Goal: Information Seeking & Learning: Learn about a topic

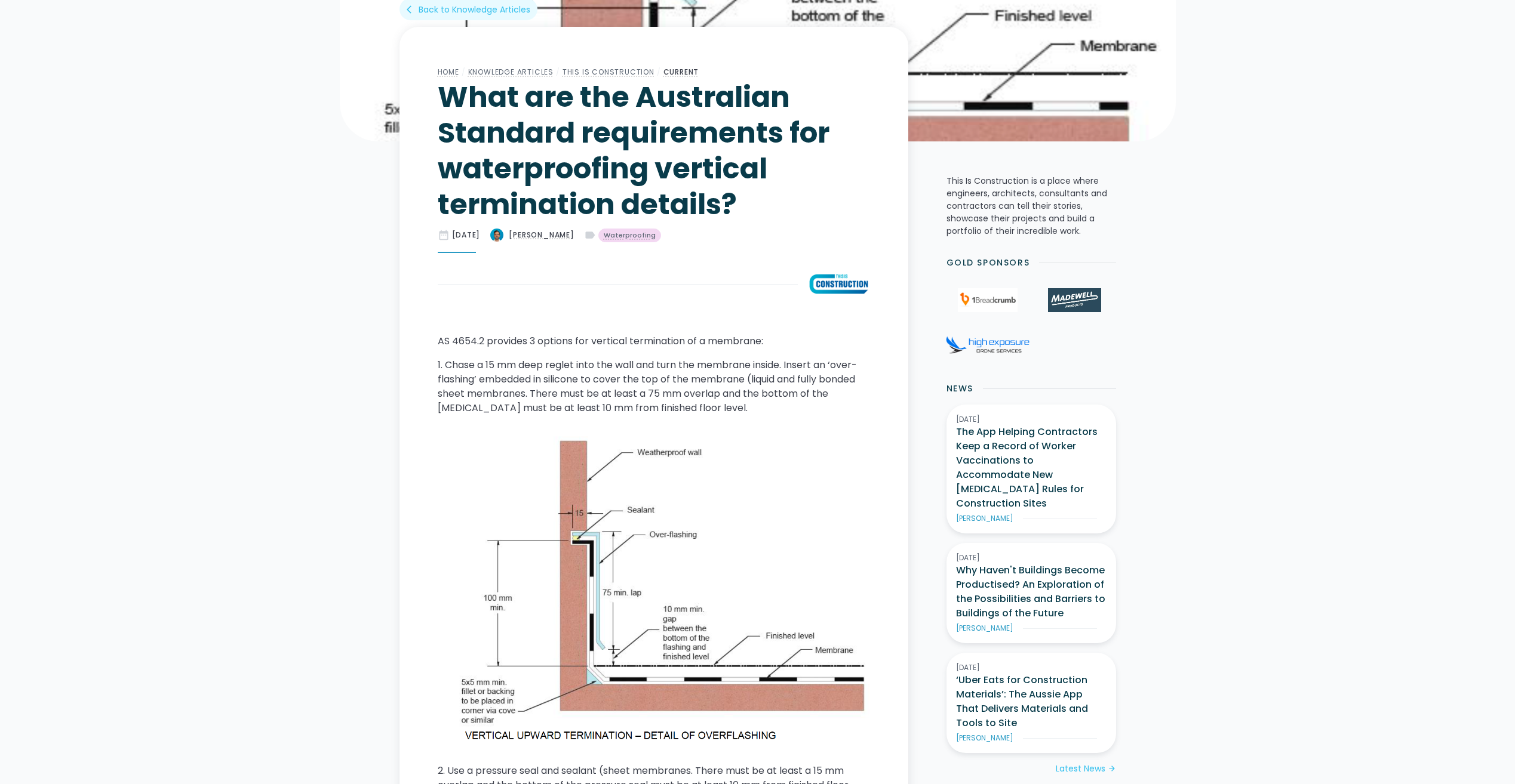
scroll to position [478, 0]
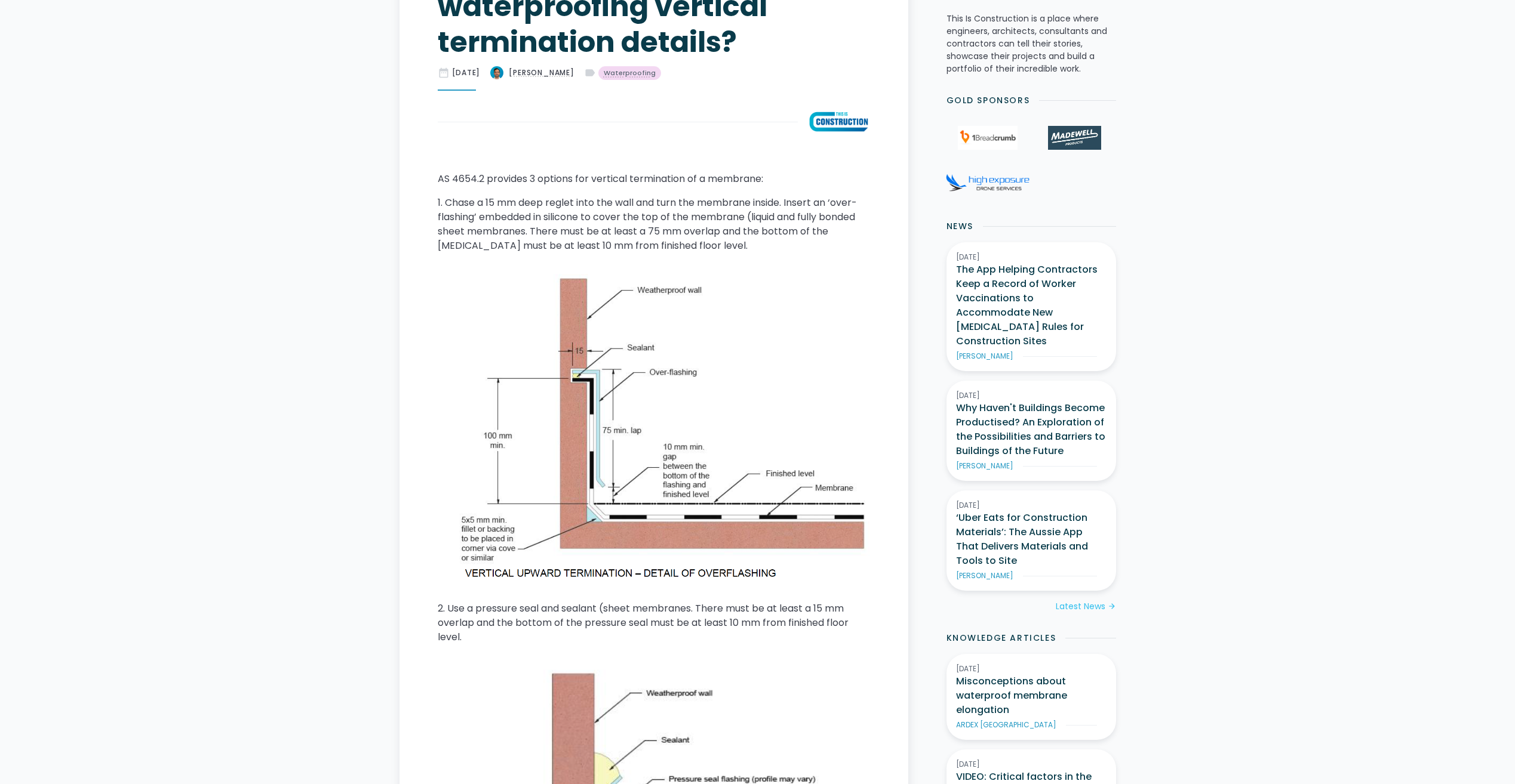
click at [539, 208] on p "1. Chase a 15 mm deep reglet into the wall and turn the membrane inside. Insert…" at bounding box center [654, 225] width 432 height 57
drag, startPoint x: 532, startPoint y: 201, endPoint x: 648, endPoint y: 207, distance: 116.2
click at [648, 207] on p "1. Chase a 15 mm deep reglet into the wall and turn the membrane inside. Insert…" at bounding box center [654, 225] width 432 height 57
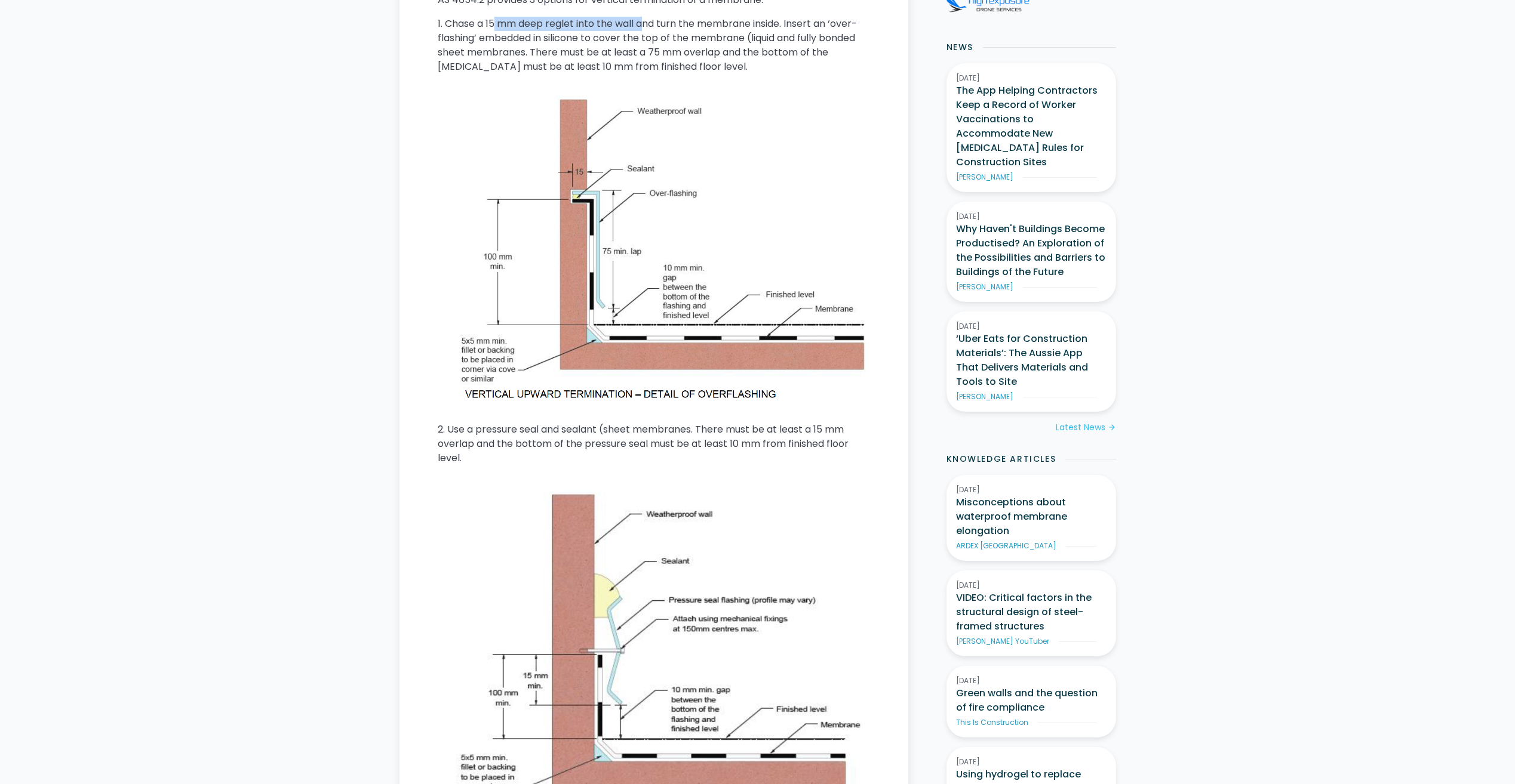
scroll to position [537, 0]
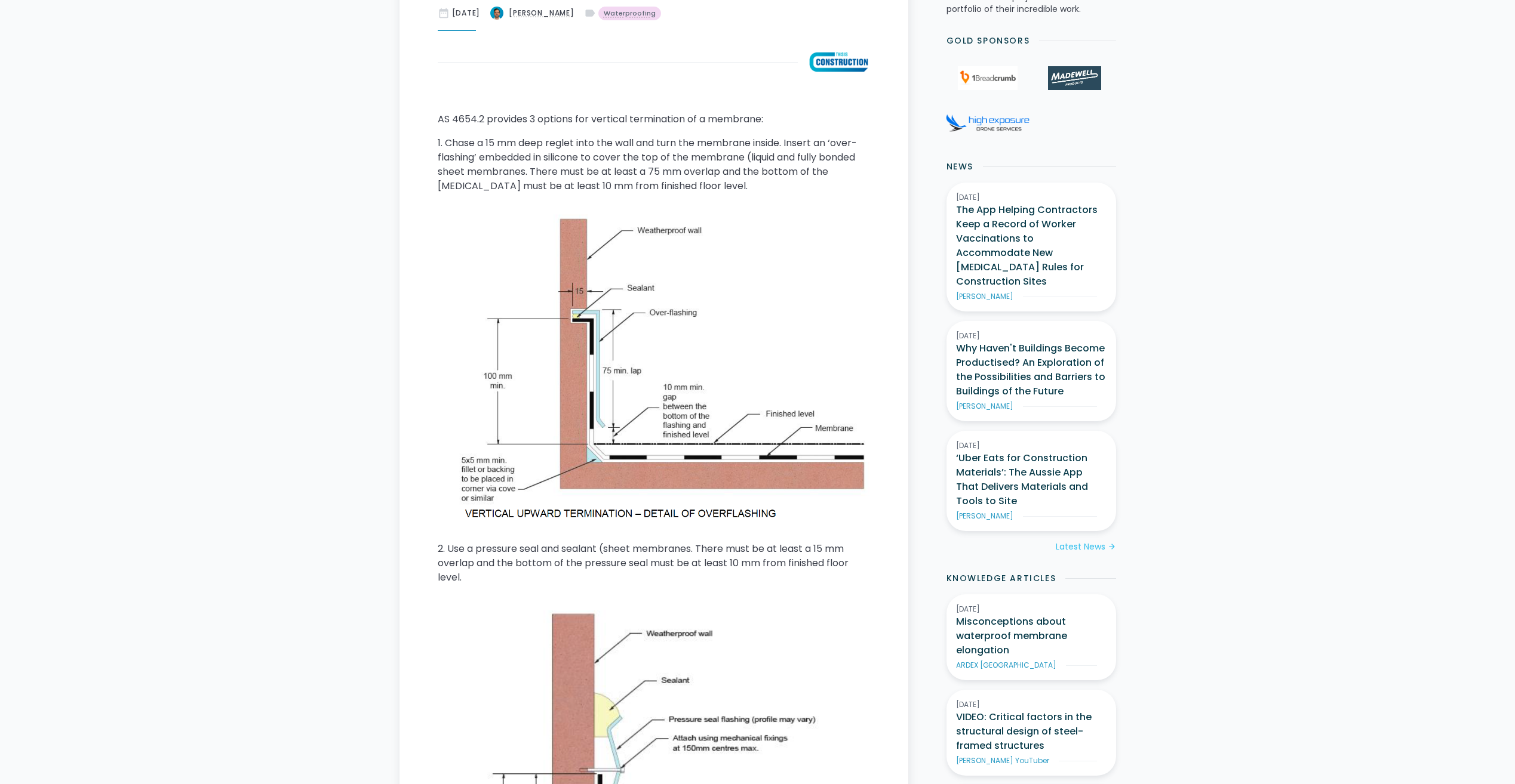
click at [699, 144] on p "1. Chase a 15 mm deep reglet into the wall and turn the membrane inside. Insert…" at bounding box center [654, 165] width 432 height 57
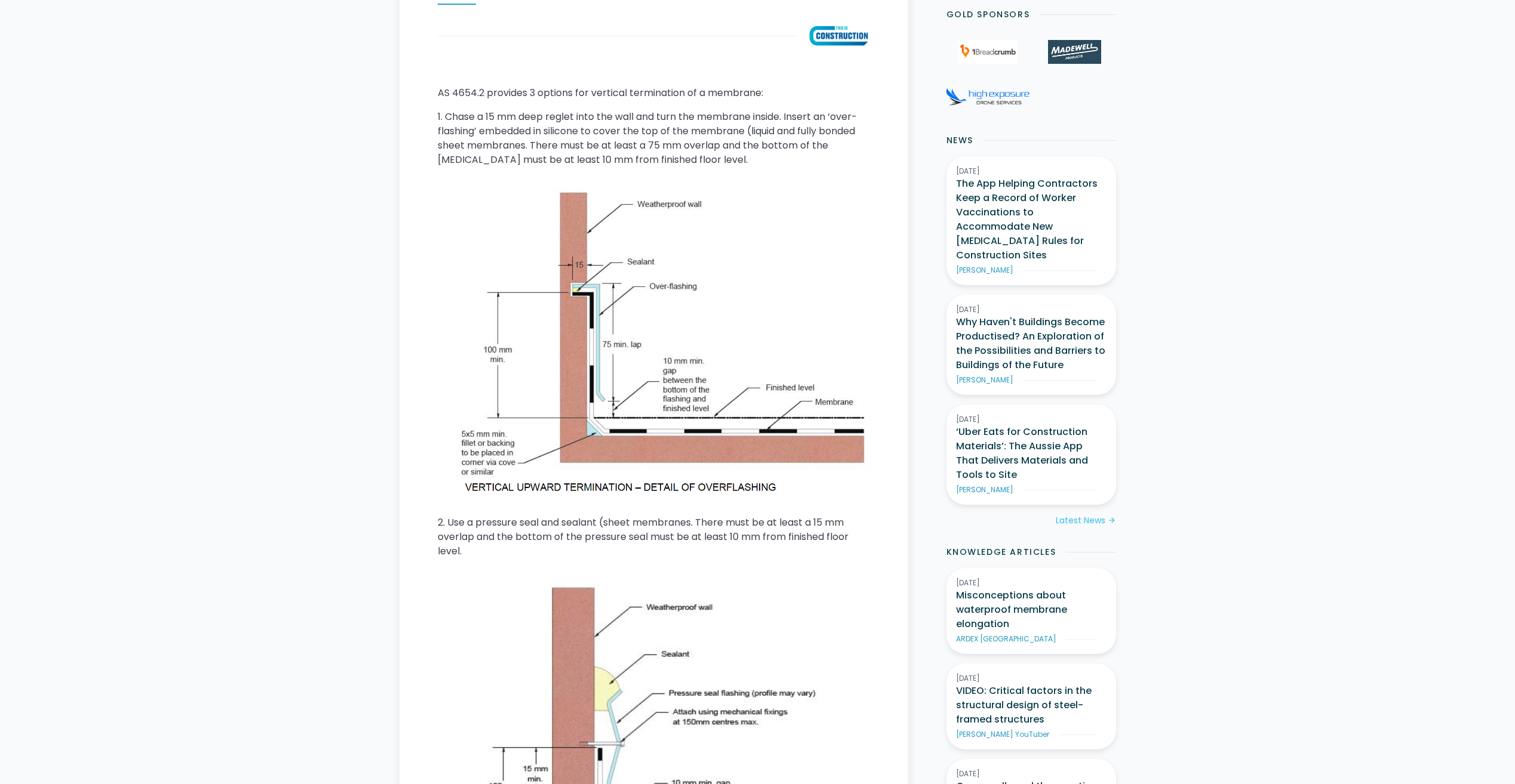
scroll to position [597, 0]
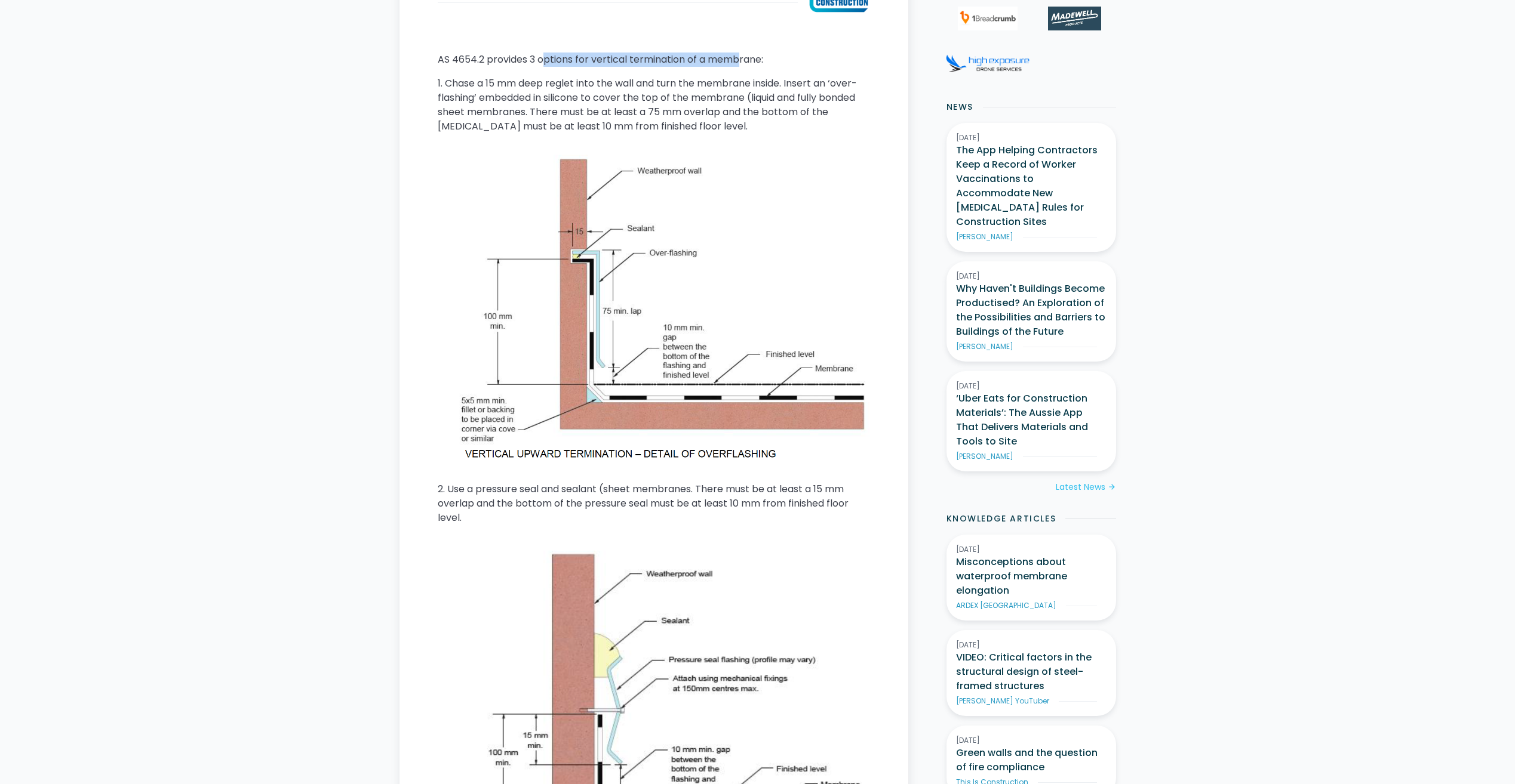
drag, startPoint x: 543, startPoint y: 64, endPoint x: 741, endPoint y: 62, distance: 198.0
click at [741, 62] on p "AS 4654.2 provides 3 options for vertical termination of a membrane:" at bounding box center [654, 60] width 432 height 14
drag, startPoint x: 741, startPoint y: 62, endPoint x: 713, endPoint y: 88, distance: 38.2
click at [713, 88] on p "1. Chase a 15 mm deep reglet into the wall and turn the membrane inside. Insert…" at bounding box center [654, 105] width 432 height 57
drag, startPoint x: 530, startPoint y: 61, endPoint x: 758, endPoint y: 57, distance: 228.0
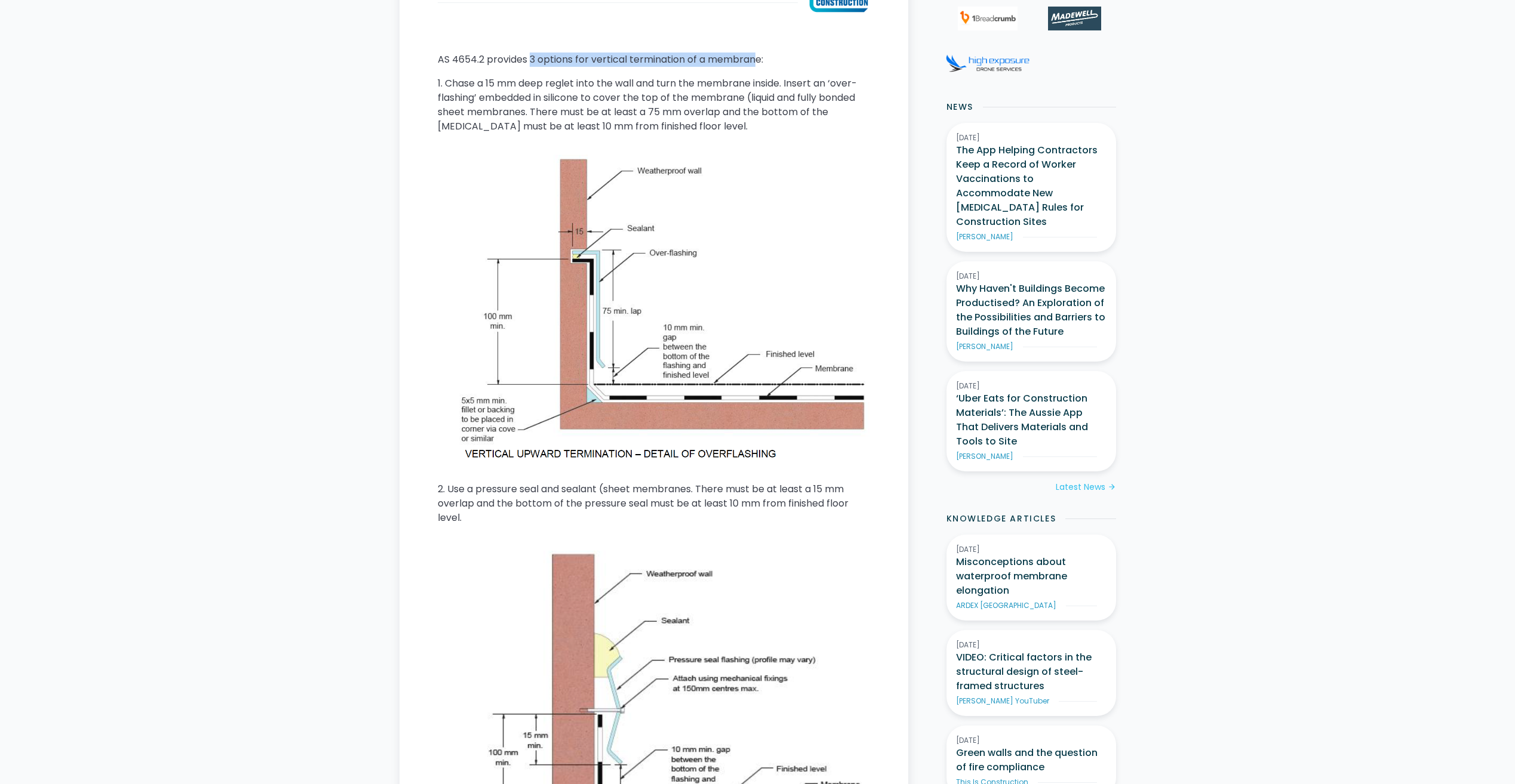
click at [758, 57] on p "AS 4654.2 provides 3 options for vertical termination of a membrane:" at bounding box center [654, 60] width 432 height 14
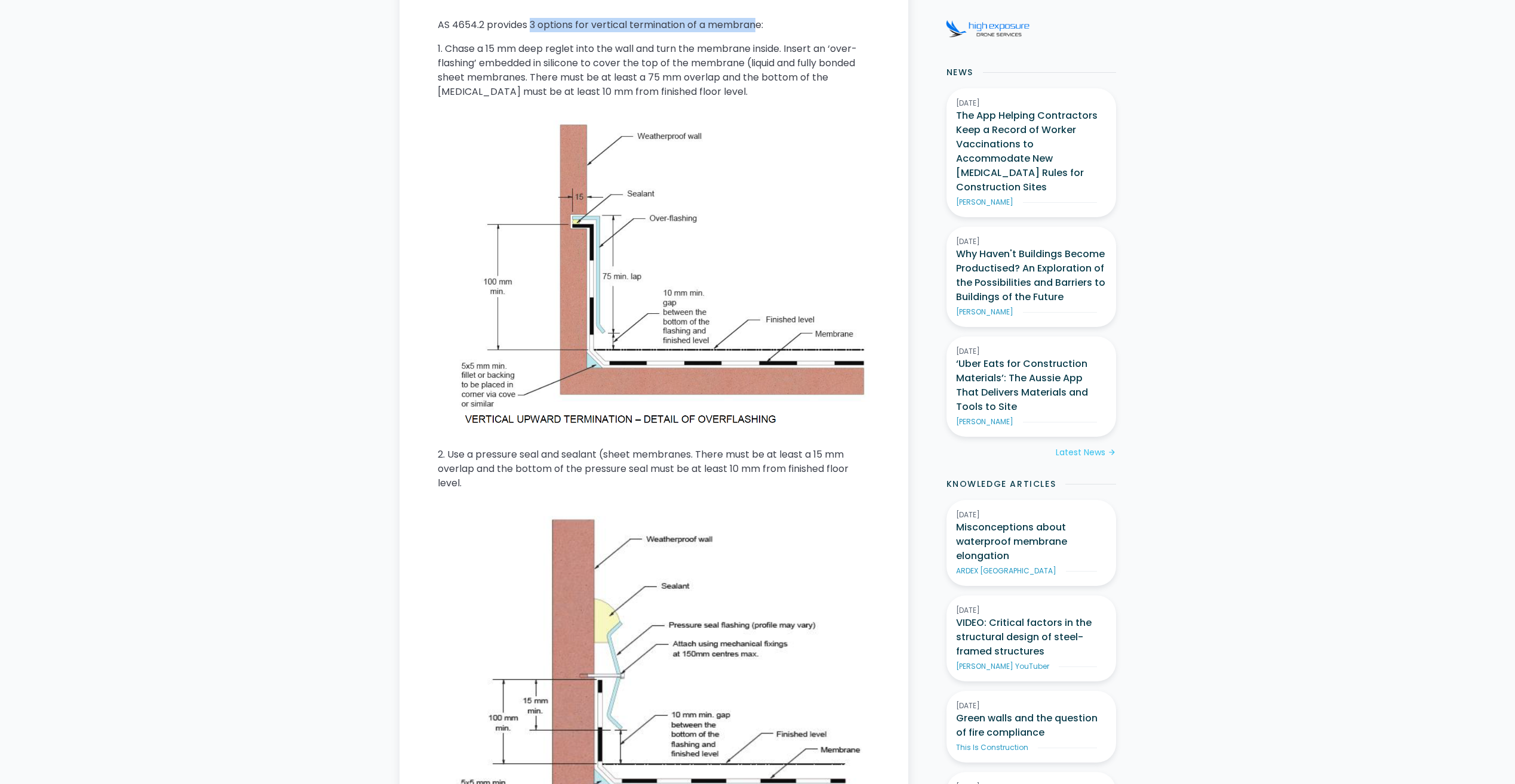
scroll to position [478, 0]
